Goal: Navigation & Orientation: Find specific page/section

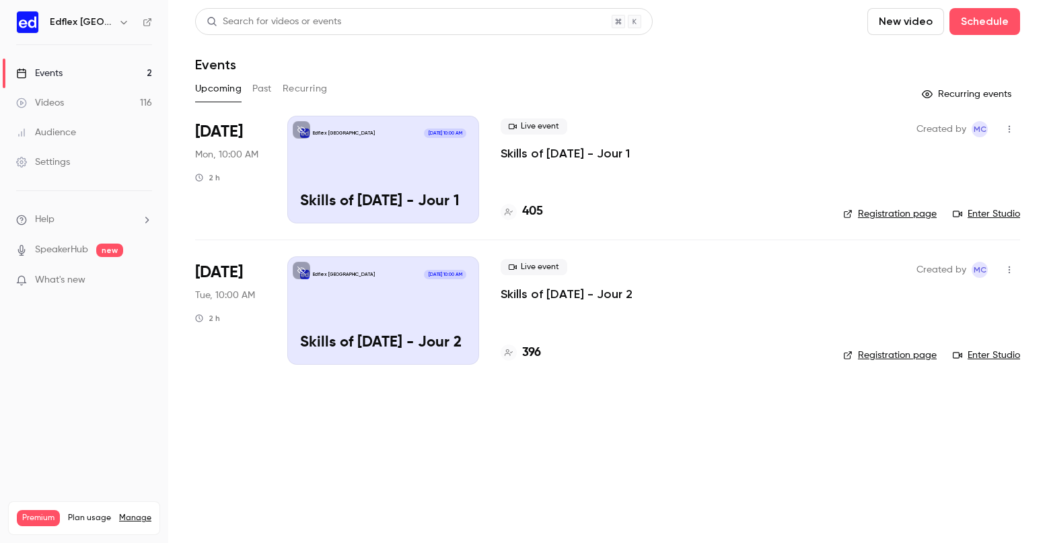
click at [118, 26] on icon "button" at bounding box center [123, 22] width 11 height 11
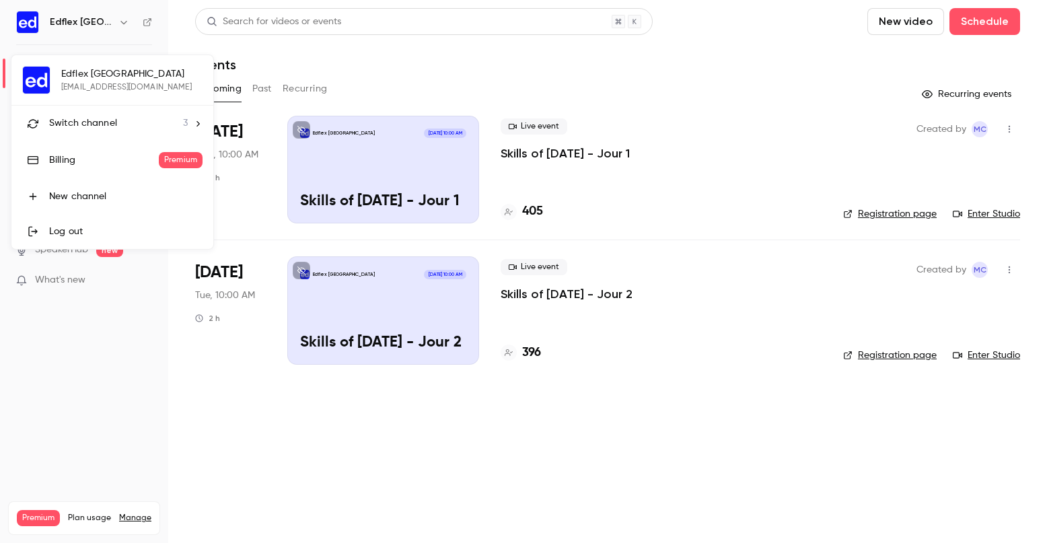
click at [108, 119] on span "Switch channel" at bounding box center [83, 123] width 68 height 14
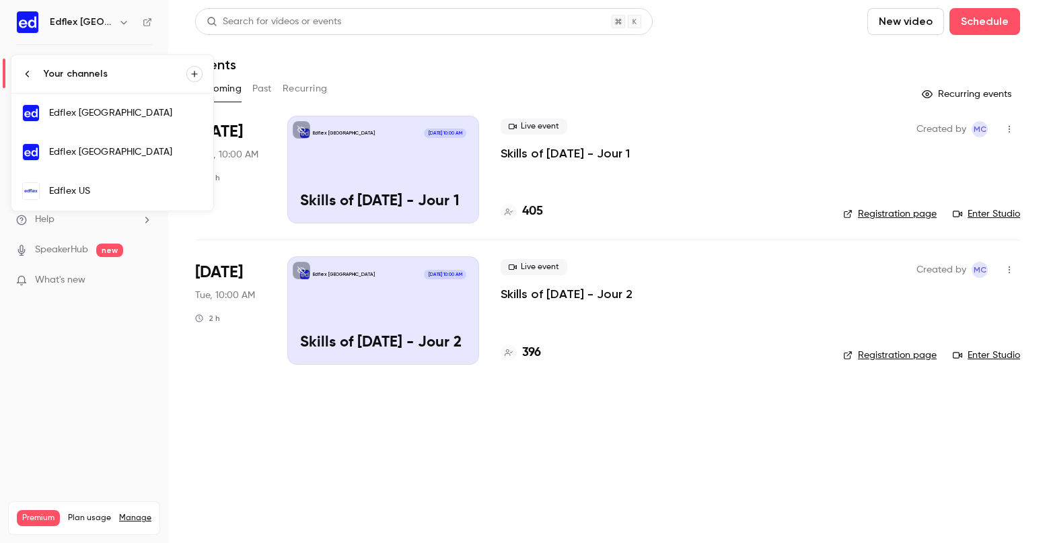
click at [102, 153] on div "Edflex [GEOGRAPHIC_DATA]" at bounding box center [125, 151] width 153 height 13
